Goal: Check status: Check status

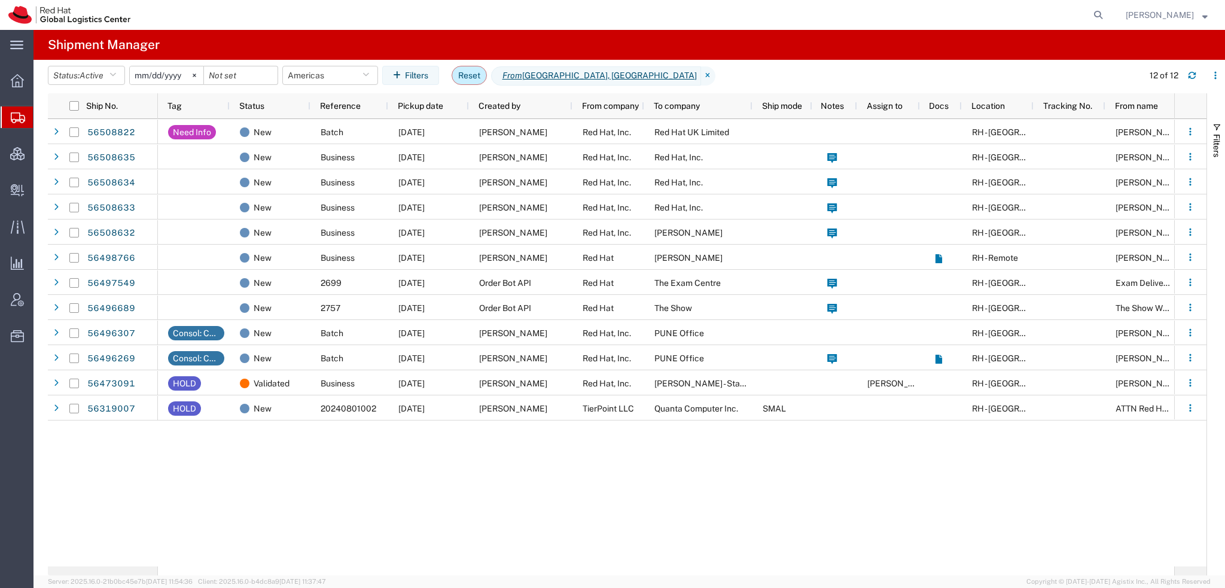
click at [472, 71] on button "Reset" at bounding box center [469, 75] width 35 height 19
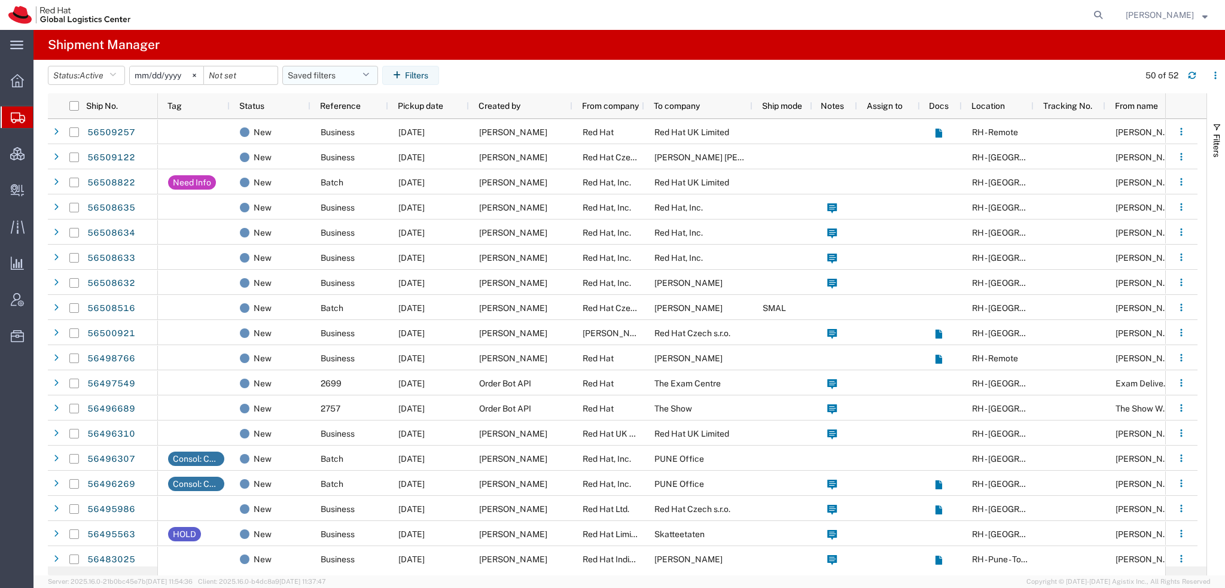
click at [364, 73] on button "Saved filters" at bounding box center [330, 75] width 96 height 19
click at [322, 124] on span "Americas" at bounding box center [362, 128] width 157 height 22
type input "[DATE]"
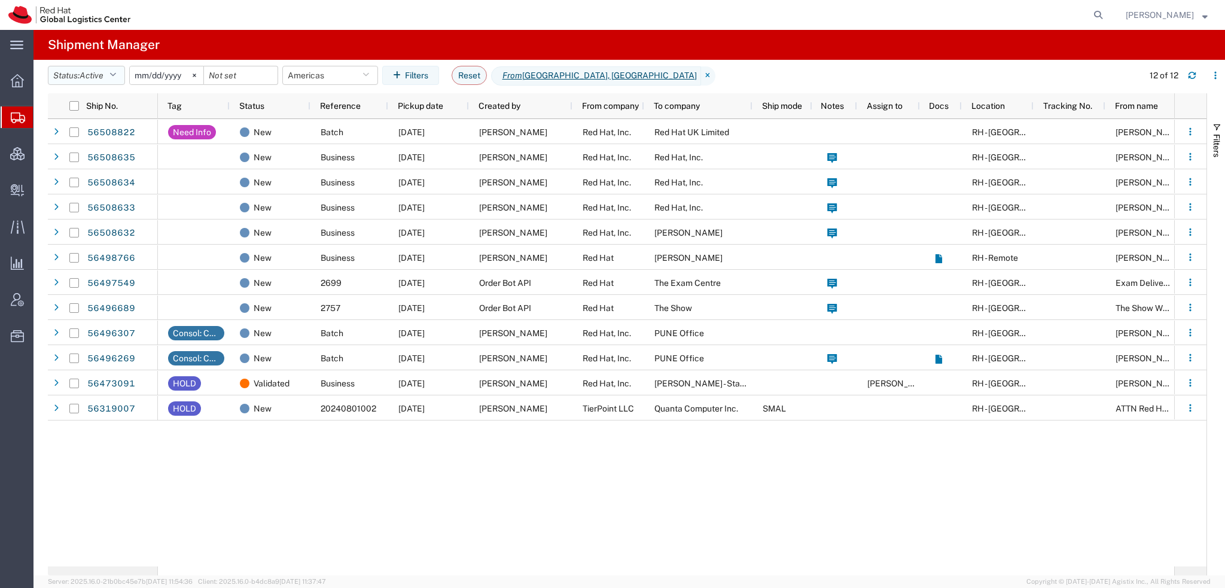
click at [81, 74] on button "Status: Active" at bounding box center [86, 75] width 77 height 19
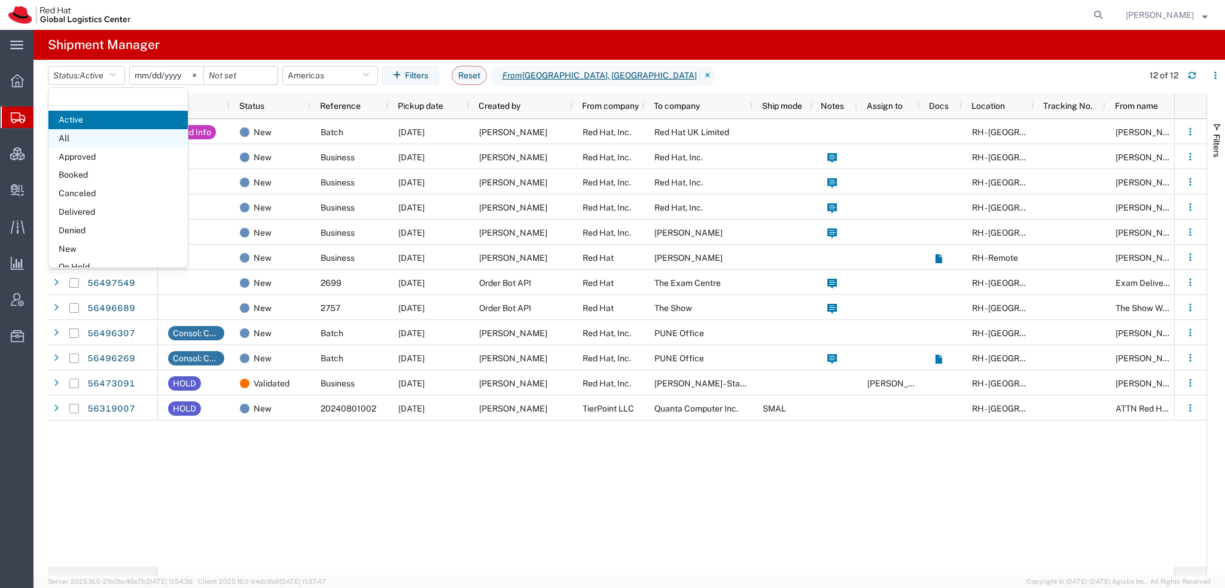
click at [77, 141] on span "All" at bounding box center [117, 138] width 139 height 19
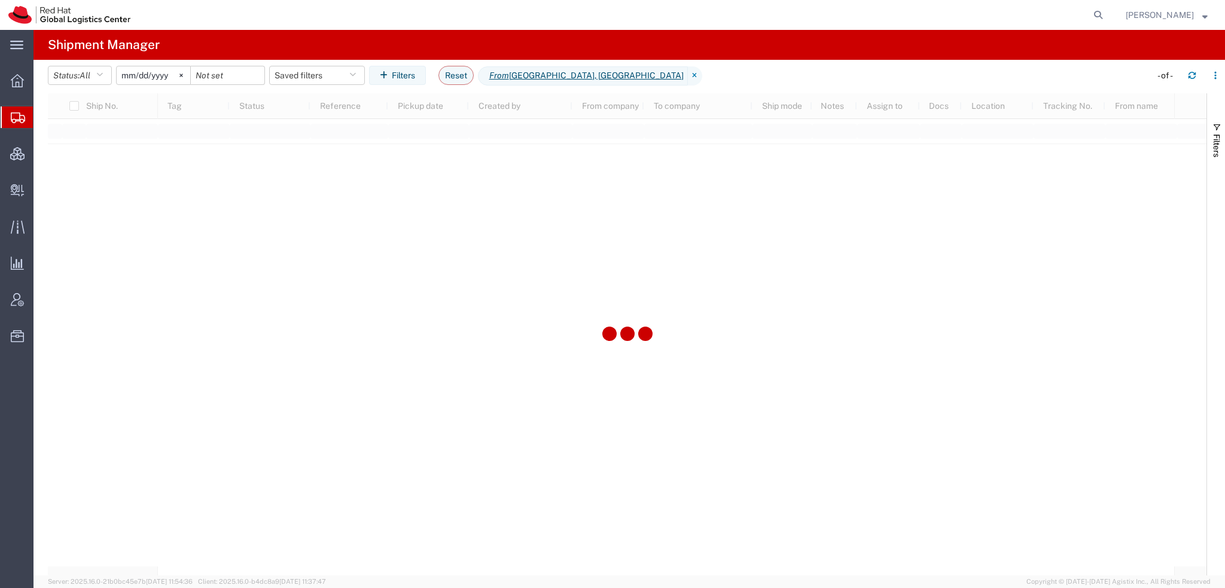
click at [132, 75] on input "[DATE]" at bounding box center [154, 75] width 74 height 18
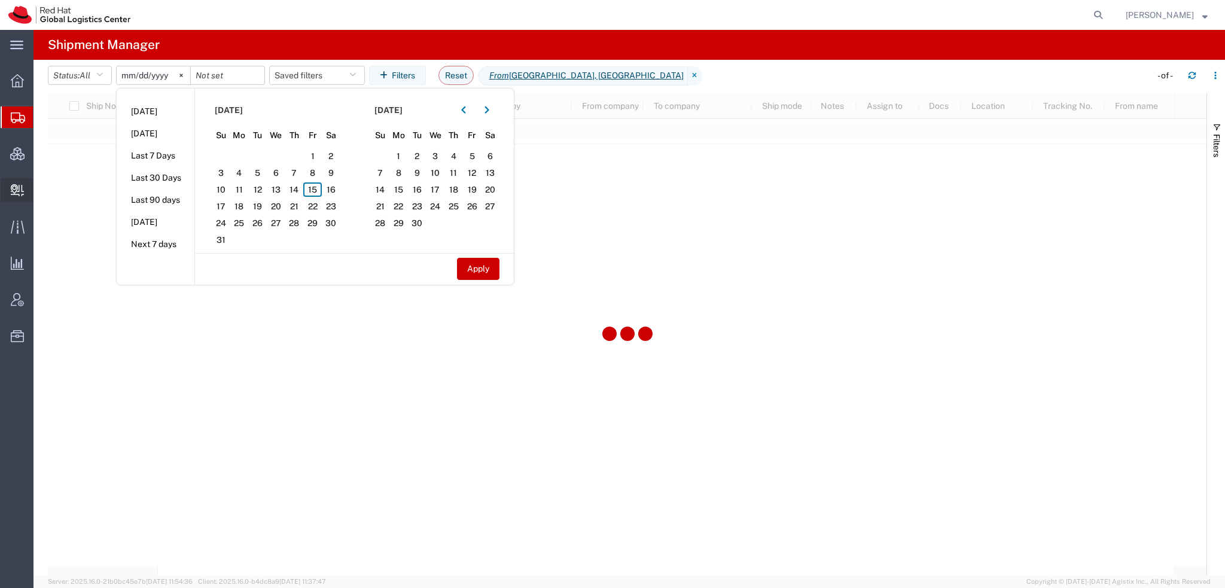
click at [0, 0] on span "Create Delivery" at bounding box center [0, 0] width 0 height 0
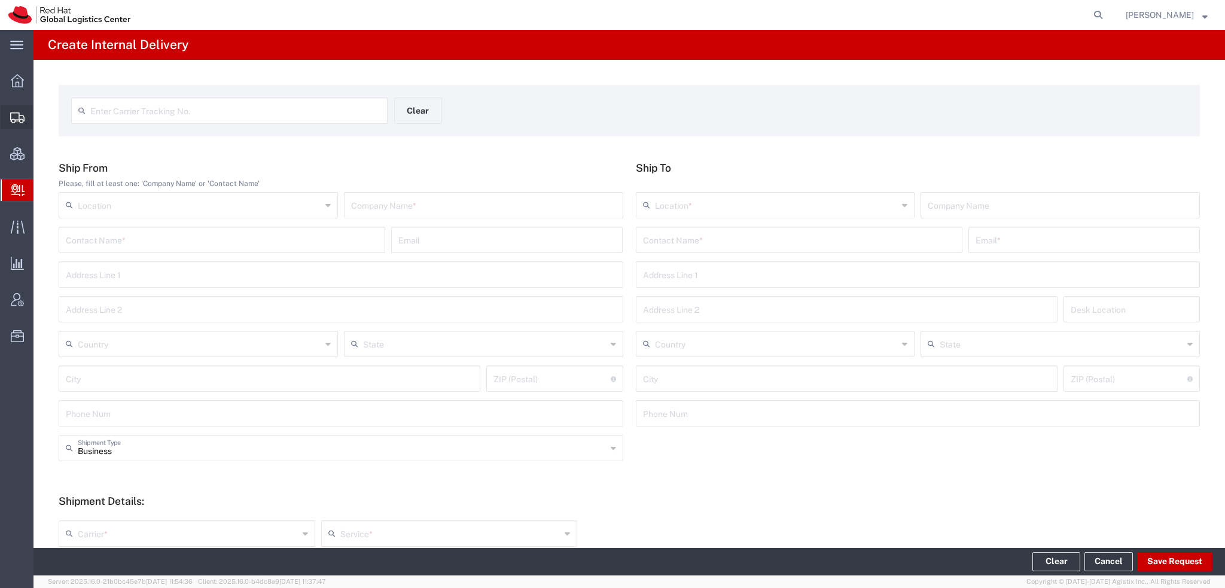
click at [0, 0] on span "Shipment Manager" at bounding box center [0, 0] width 0 height 0
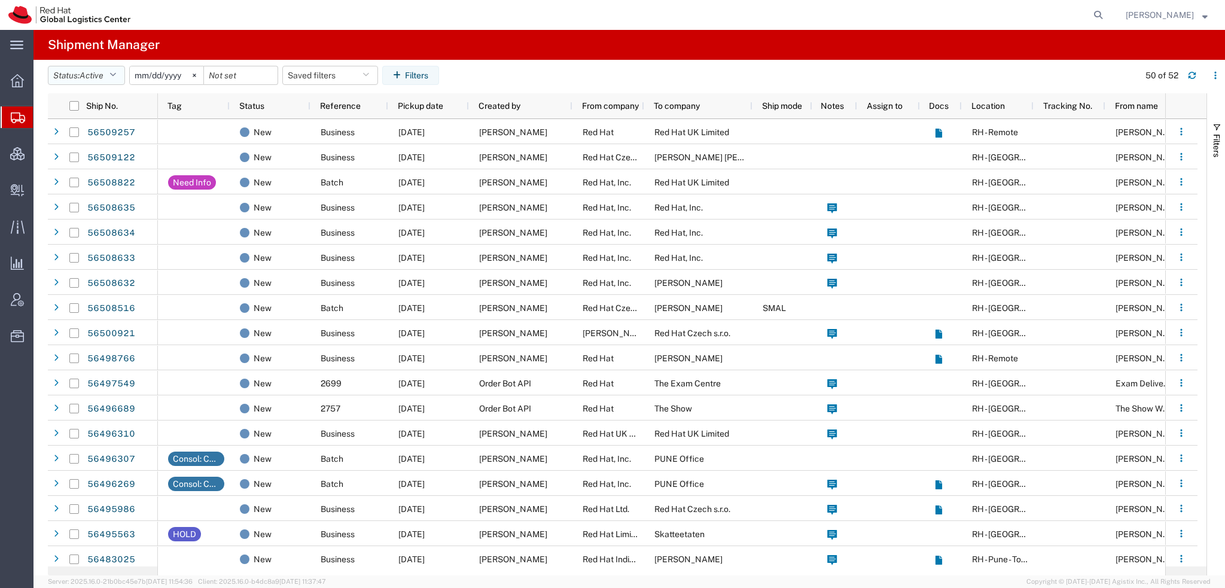
click at [121, 74] on button "Status: Active" at bounding box center [86, 75] width 77 height 19
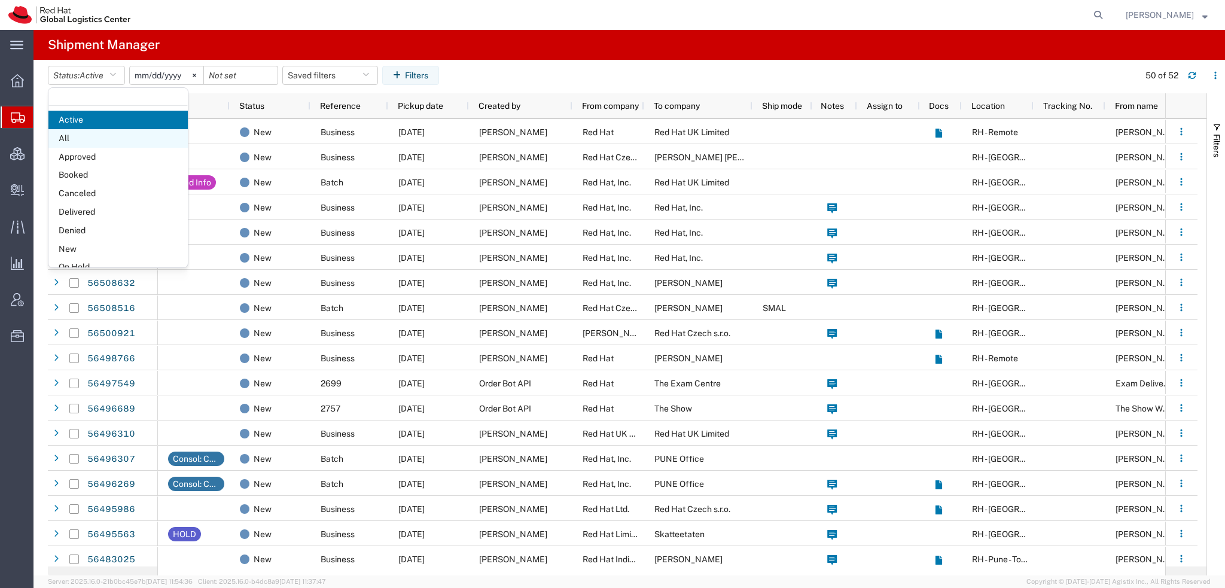
click at [79, 136] on span "All" at bounding box center [117, 138] width 139 height 19
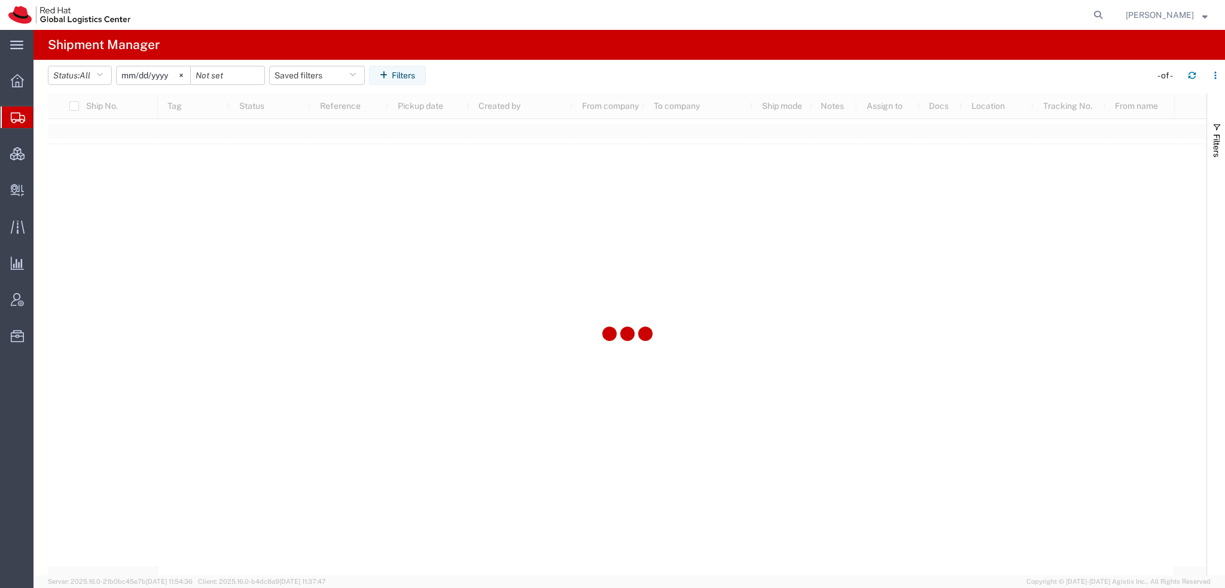
click at [127, 75] on input "[DATE]" at bounding box center [154, 75] width 74 height 18
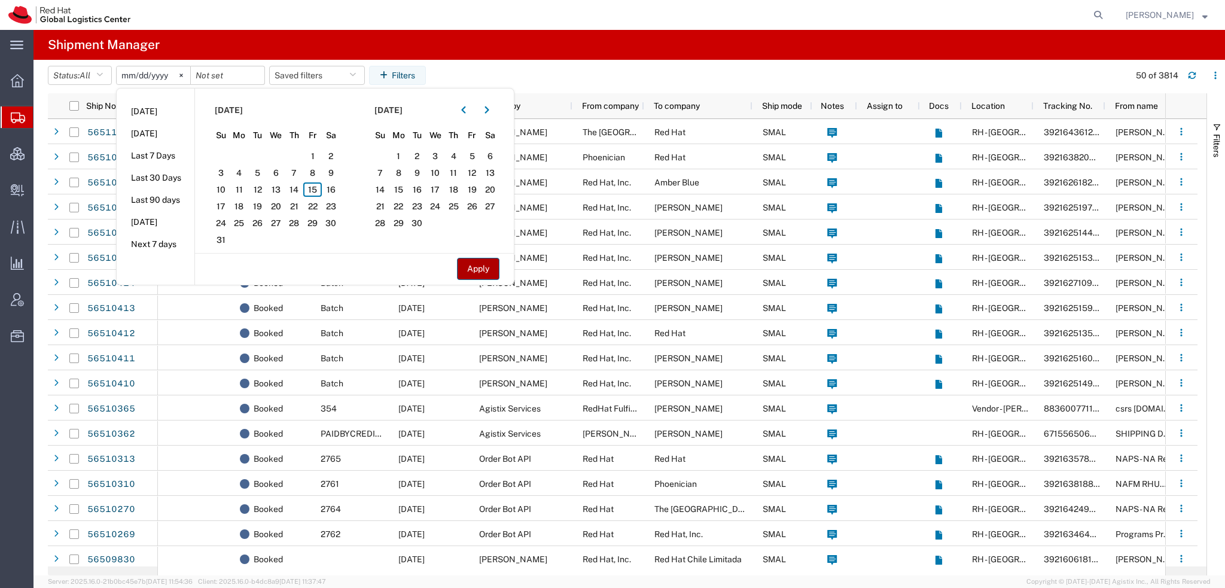
click at [490, 267] on button "Apply" at bounding box center [478, 269] width 42 height 22
type input "[DATE]"
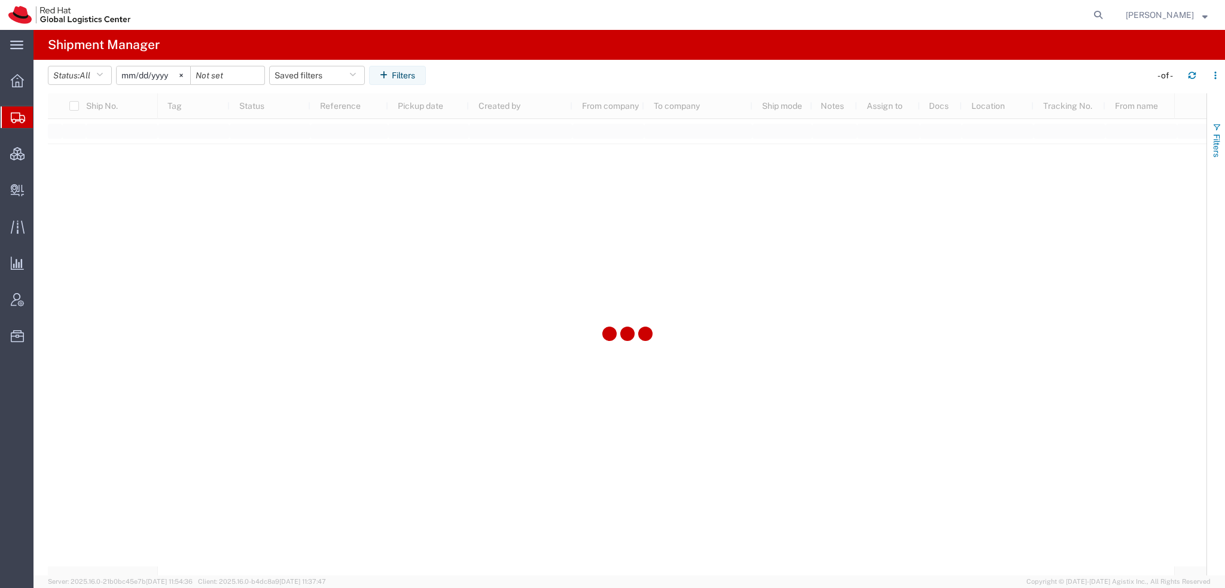
click at [1215, 139] on span "Filters" at bounding box center [1217, 145] width 10 height 23
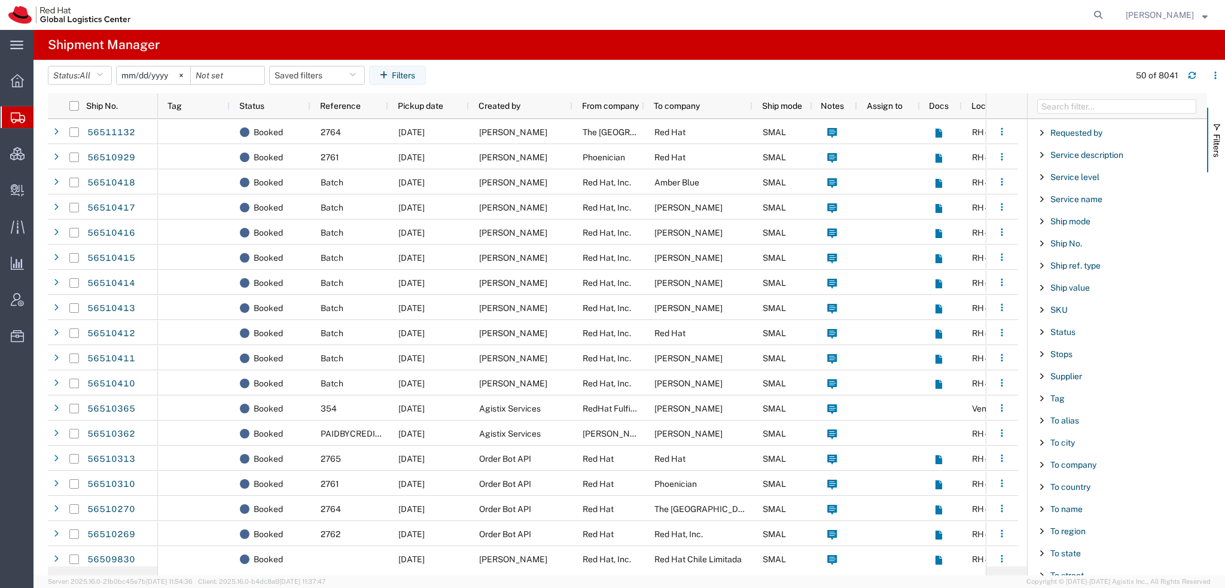
scroll to position [957, 0]
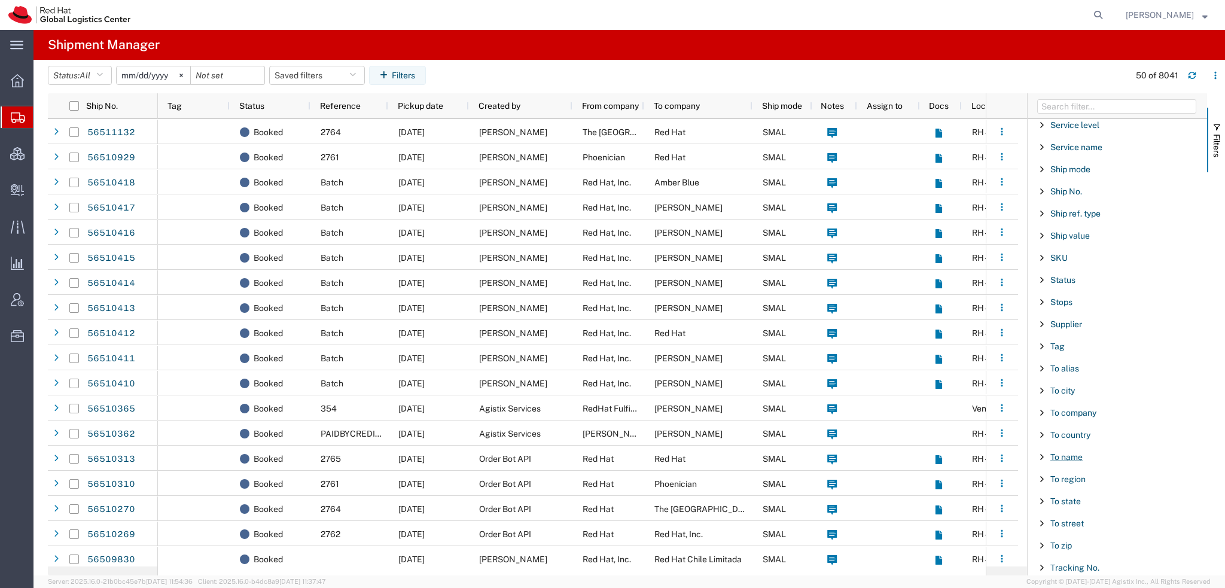
click at [1075, 452] on span "To name" at bounding box center [1066, 457] width 32 height 10
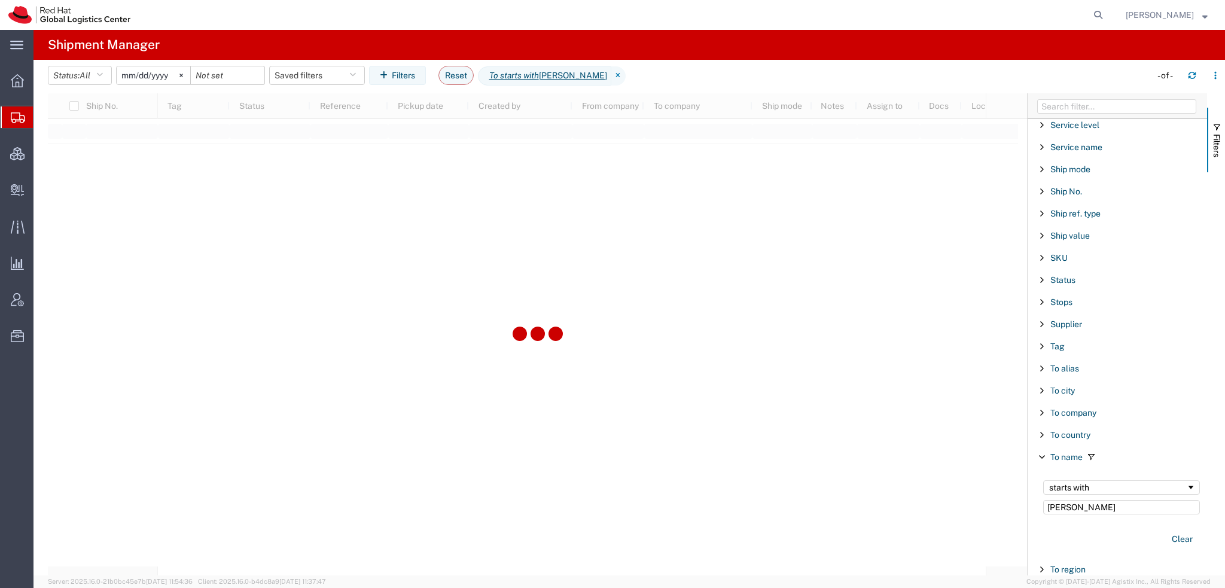
type input "[PERSON_NAME]"
click at [1079, 483] on div "starts with" at bounding box center [1117, 488] width 137 height 10
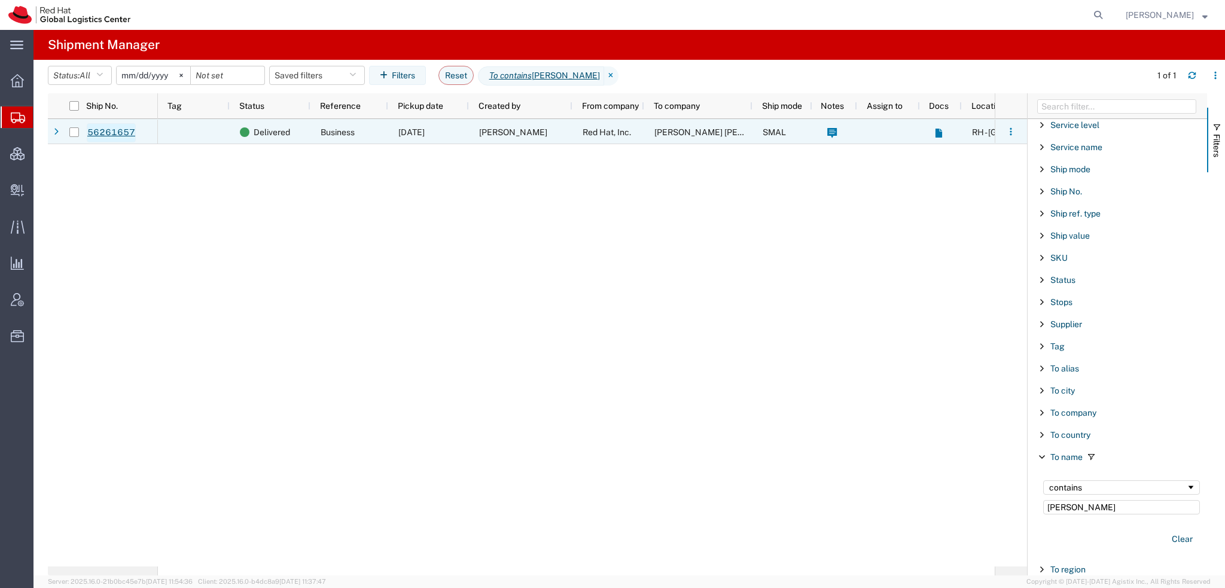
click at [105, 126] on link "56261657" at bounding box center [111, 132] width 49 height 19
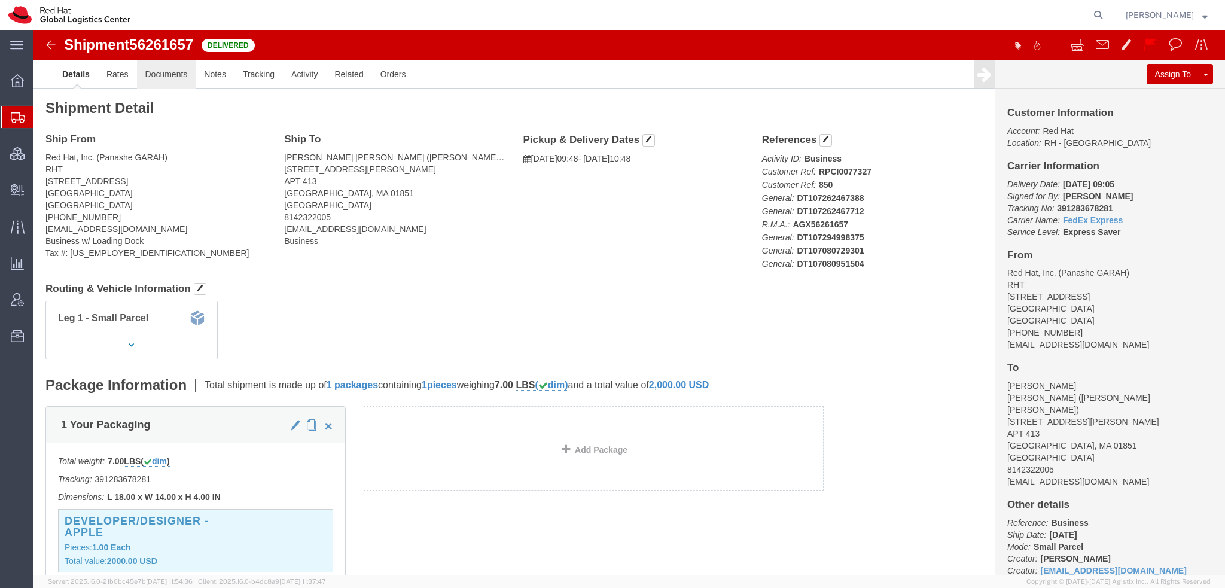
click link "Documents"
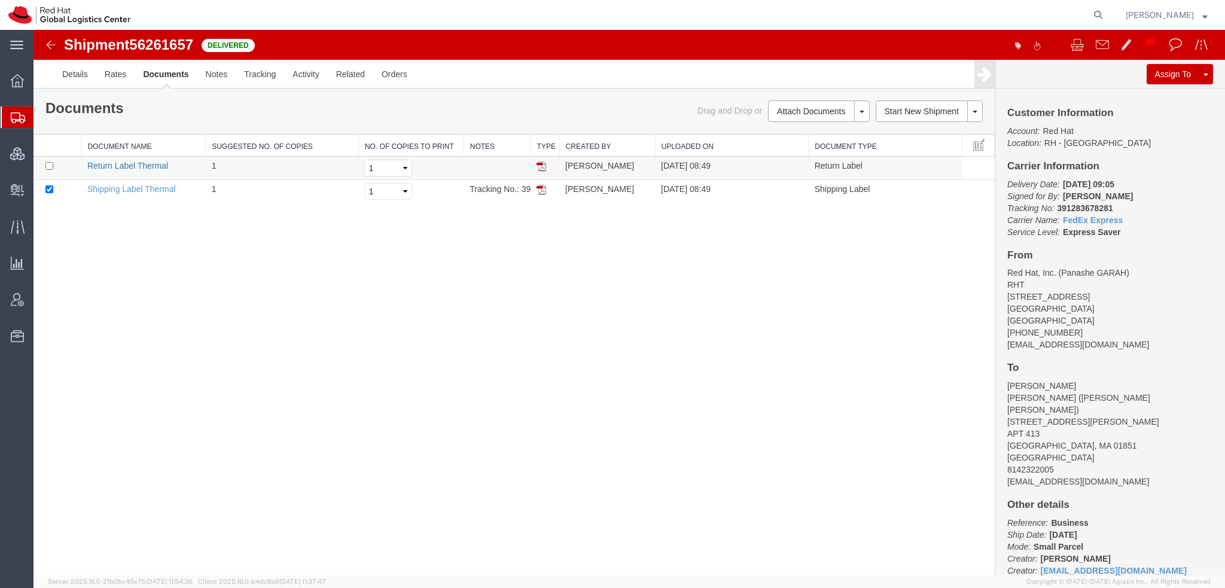
click at [120, 162] on link "Return Label Thermal" at bounding box center [127, 166] width 81 height 10
